Goal: Information Seeking & Learning: Find specific fact

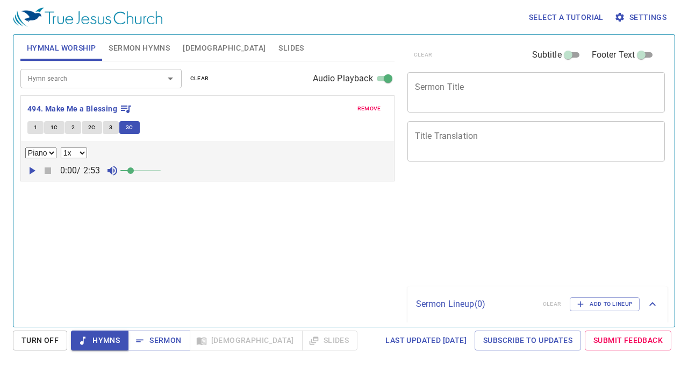
select select "1"
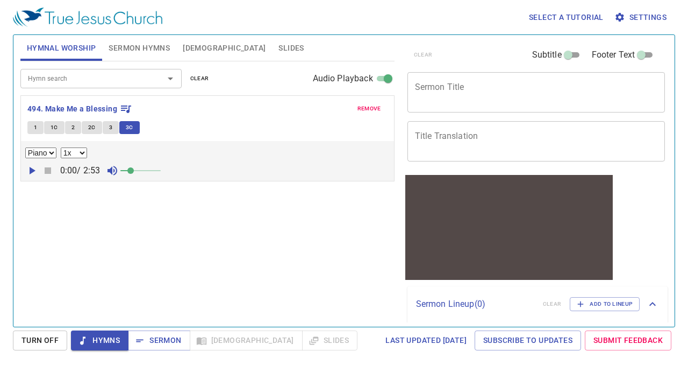
click at [370, 108] on span "remove" at bounding box center [370, 109] width 24 height 10
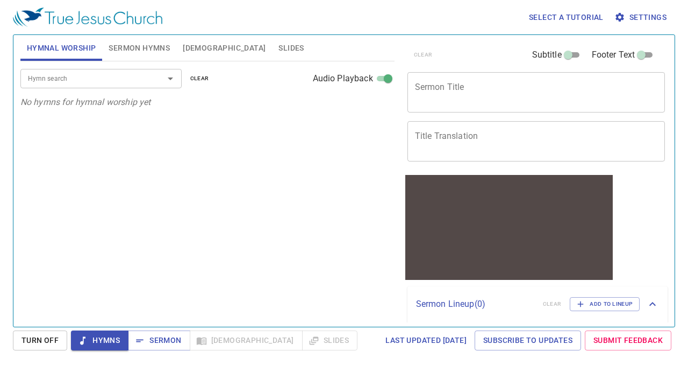
click at [107, 80] on input "Hymn search" at bounding box center [85, 78] width 123 height 12
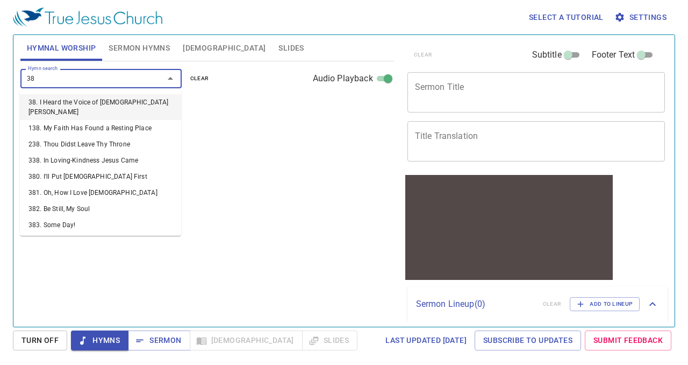
type input "388"
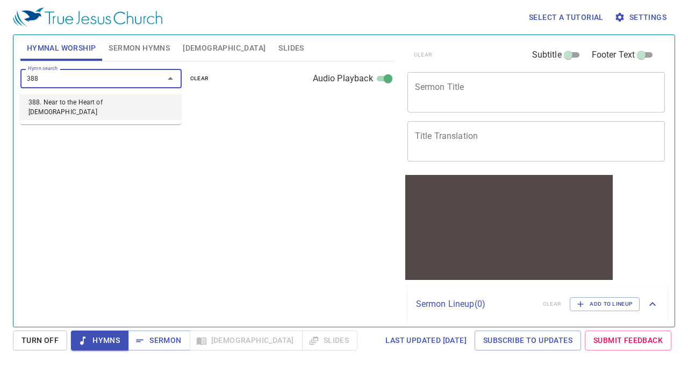
select select "1"
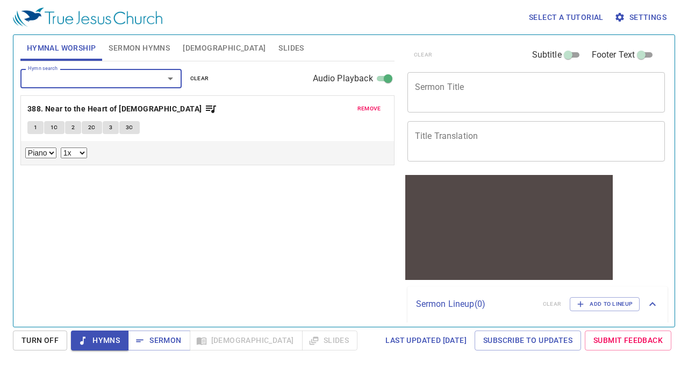
click at [35, 125] on span "1" at bounding box center [35, 128] width 3 height 10
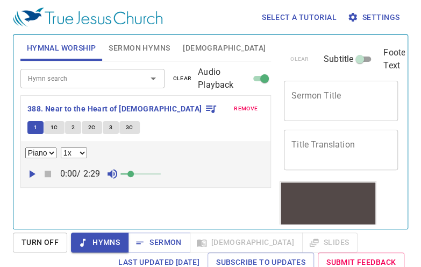
click at [54, 127] on span "1C" at bounding box center [55, 128] width 8 height 10
click at [110, 126] on span "3" at bounding box center [110, 128] width 3 height 10
click at [131, 130] on span "3C" at bounding box center [130, 128] width 8 height 10
click at [245, 108] on span "remove" at bounding box center [246, 109] width 24 height 10
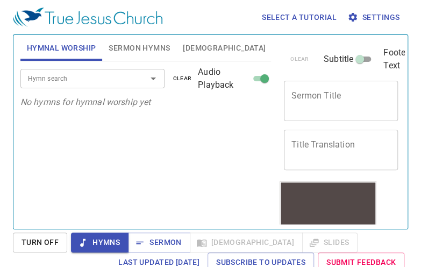
click at [153, 79] on icon "Open" at bounding box center [153, 78] width 13 height 13
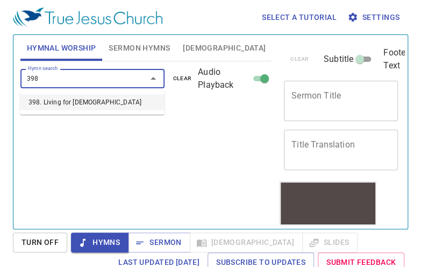
type input "398. Living for [DEMOGRAPHIC_DATA]"
select select "1"
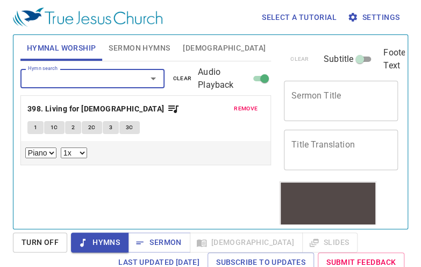
click at [39, 127] on button "1" at bounding box center [35, 127] width 16 height 13
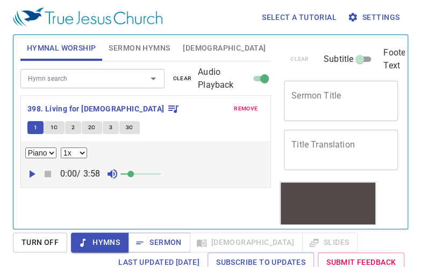
click at [54, 126] on span "1C" at bounding box center [55, 128] width 8 height 10
click at [110, 126] on span "3" at bounding box center [110, 128] width 3 height 10
click at [85, 130] on button "2C" at bounding box center [92, 127] width 20 height 13
click at [90, 126] on span "2C" at bounding box center [92, 128] width 8 height 10
click at [85, 129] on button "2C" at bounding box center [92, 127] width 20 height 13
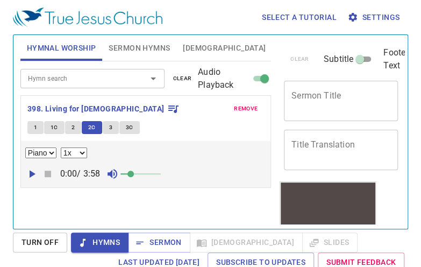
click at [72, 126] on span "2" at bounding box center [73, 128] width 3 height 10
click at [93, 127] on span "2C" at bounding box center [92, 128] width 8 height 10
click at [110, 126] on span "3" at bounding box center [110, 128] width 3 height 10
click at [128, 126] on span "3C" at bounding box center [130, 128] width 8 height 10
click at [154, 79] on icon "Open" at bounding box center [153, 78] width 5 height 3
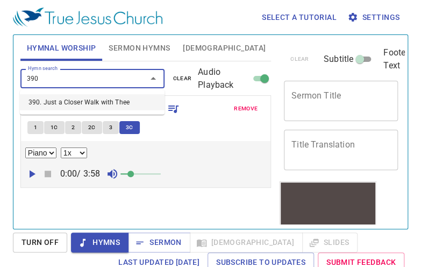
type input "390. Just a Closer Walk with Thee"
select select "1"
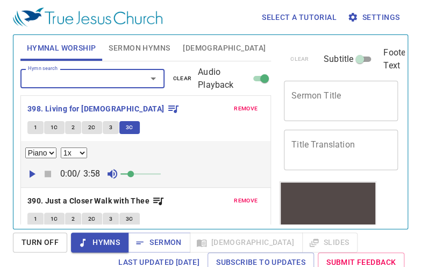
click at [234, 201] on span "remove" at bounding box center [246, 201] width 24 height 10
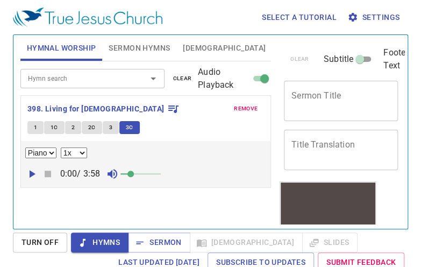
click at [107, 79] on input "Hymn search" at bounding box center [77, 78] width 106 height 12
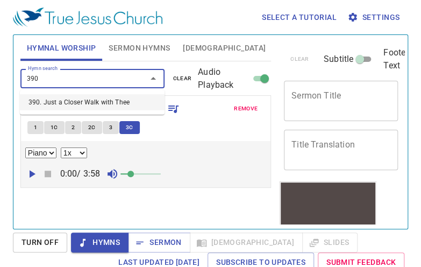
type input "390. Just a Closer Walk with Thee"
select select "1"
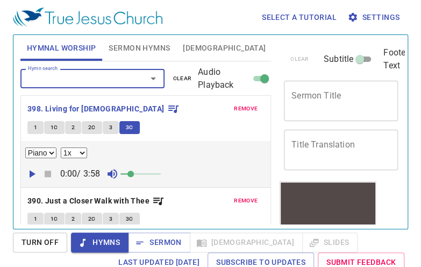
click at [243, 106] on span "remove" at bounding box center [246, 109] width 24 height 10
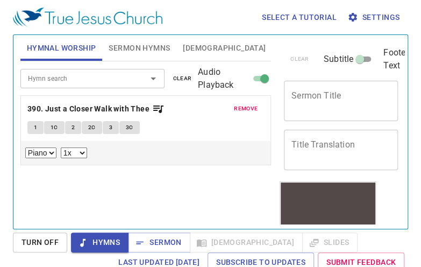
click at [34, 126] on span "1" at bounding box center [35, 128] width 3 height 10
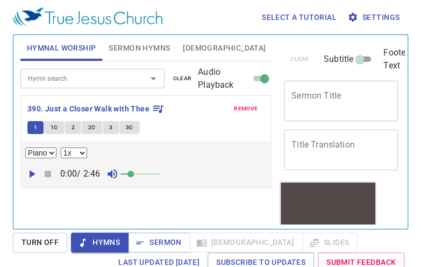
click at [69, 130] on button "2" at bounding box center [73, 127] width 16 height 13
click at [56, 129] on span "1C" at bounding box center [55, 128] width 8 height 10
click at [74, 127] on span "2" at bounding box center [73, 128] width 3 height 10
click at [92, 127] on span "2C" at bounding box center [92, 128] width 8 height 10
click at [110, 126] on span "3" at bounding box center [110, 128] width 3 height 10
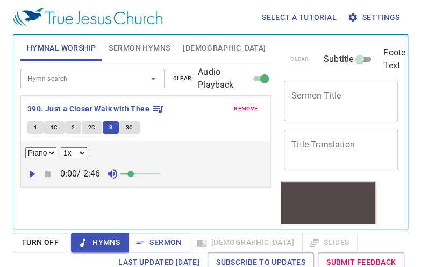
click at [128, 126] on span "3C" at bounding box center [130, 128] width 8 height 10
